Goal: Download file/media

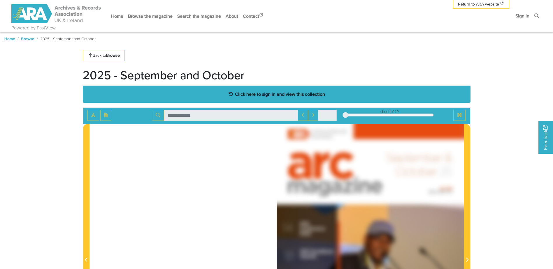
click at [255, 95] on strong "Click here to sign in and view this collection" at bounding box center [280, 94] width 90 height 6
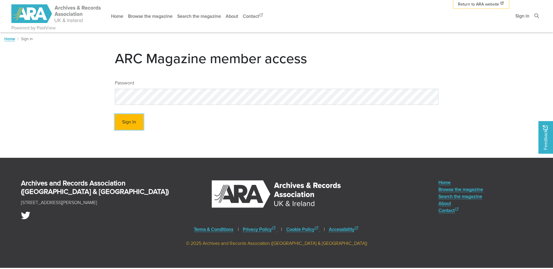
click at [133, 120] on button "Sign In" at bounding box center [129, 122] width 29 height 16
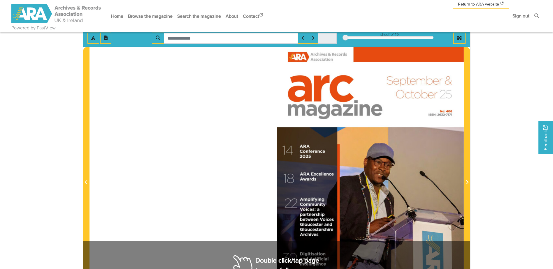
scroll to position [29, 0]
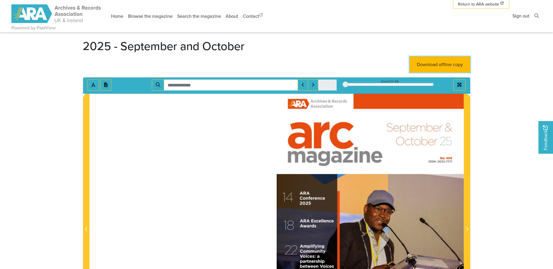
click at [426, 66] on link "Download offline copy" at bounding box center [439, 65] width 61 height 16
